Goal: Information Seeking & Learning: Learn about a topic

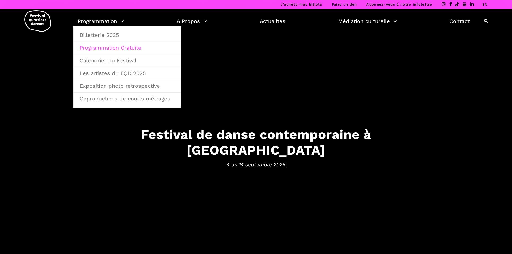
click at [111, 50] on link "Programmation Gratuite" at bounding box center [127, 48] width 102 height 12
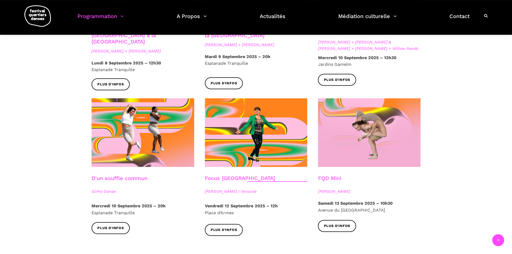
scroll to position [535, 0]
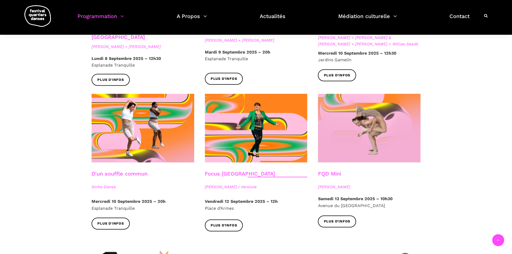
click at [131, 171] on link "D'un souffle commun" at bounding box center [120, 174] width 56 height 6
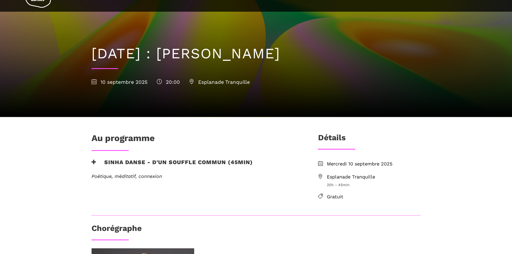
scroll to position [34, 0]
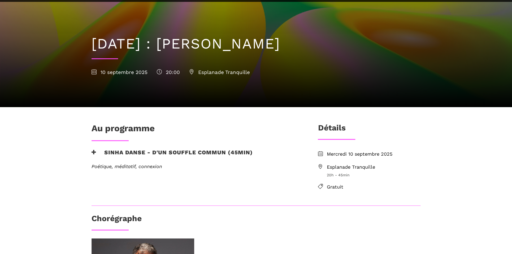
click at [340, 167] on span "Esplanade Tranquille" at bounding box center [374, 167] width 94 height 8
click at [365, 167] on span "Esplanade Tranquille" at bounding box center [374, 167] width 94 height 8
click at [321, 166] on icon at bounding box center [320, 166] width 5 height 5
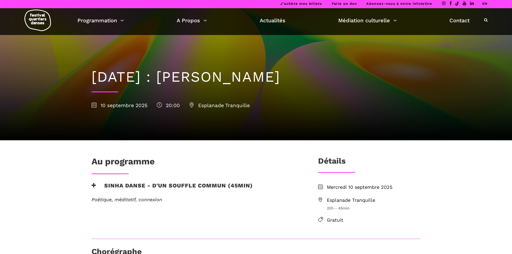
scroll to position [0, 0]
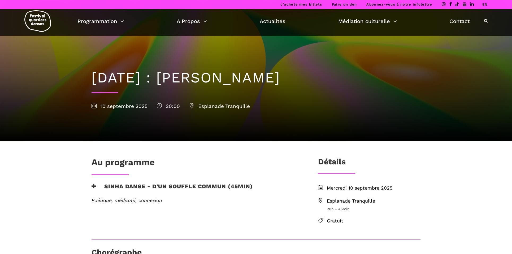
click at [335, 202] on span "Esplanade Tranquille" at bounding box center [374, 201] width 94 height 8
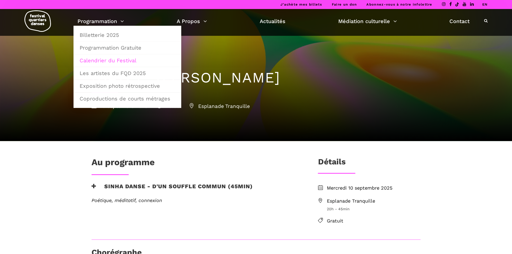
click at [123, 62] on link "Calendrier du Festival" at bounding box center [127, 60] width 102 height 12
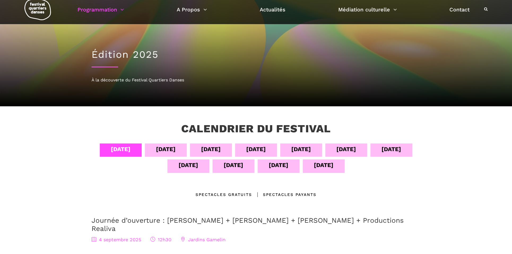
scroll to position [17, 0]
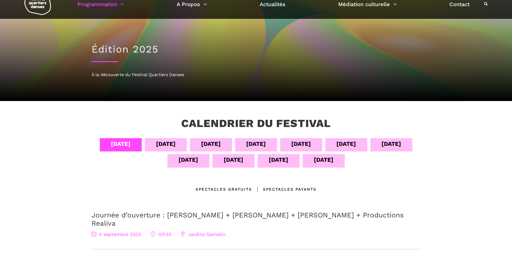
click at [390, 147] on div "10 sept" at bounding box center [391, 143] width 20 height 9
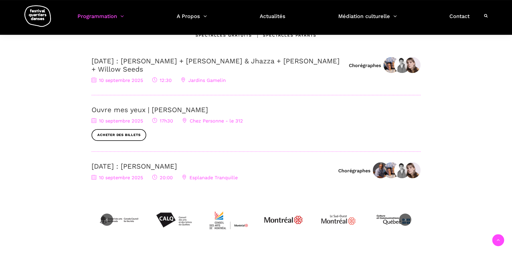
scroll to position [174, 0]
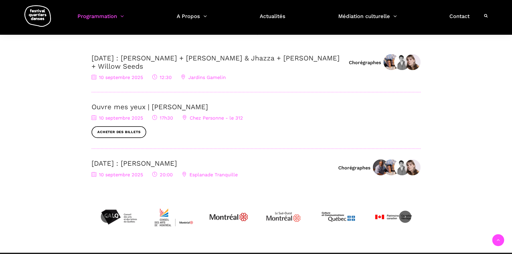
click at [208, 175] on span "Esplanade Tranquille" at bounding box center [210, 175] width 56 height 6
click at [207, 176] on span "Esplanade Tranquille" at bounding box center [210, 175] width 56 height 6
